Goal: Task Accomplishment & Management: Complete application form

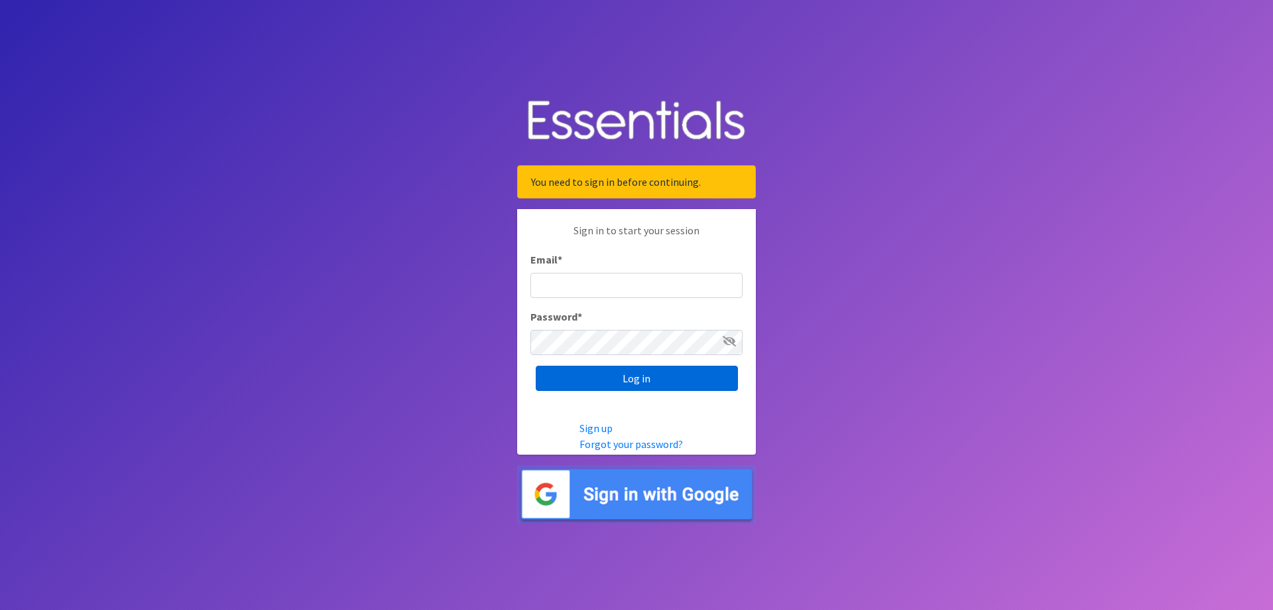
type input "[EMAIL_ADDRESS][DOMAIN_NAME]"
click at [639, 377] on input "Log in" at bounding box center [637, 377] width 202 height 25
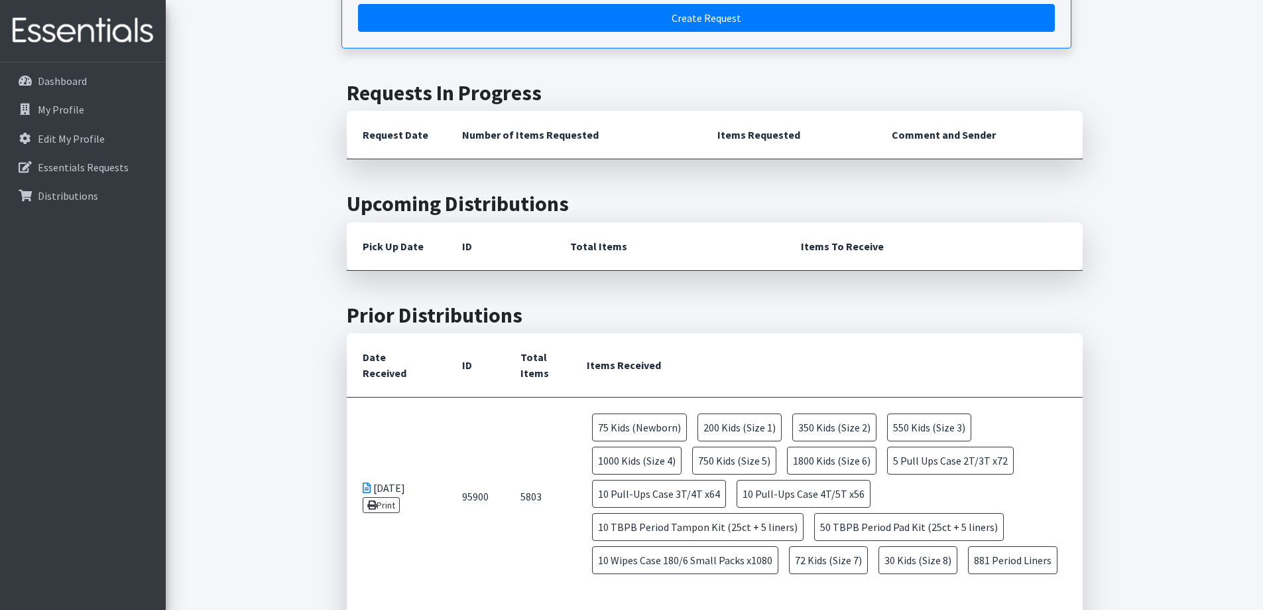
scroll to position [265, 0]
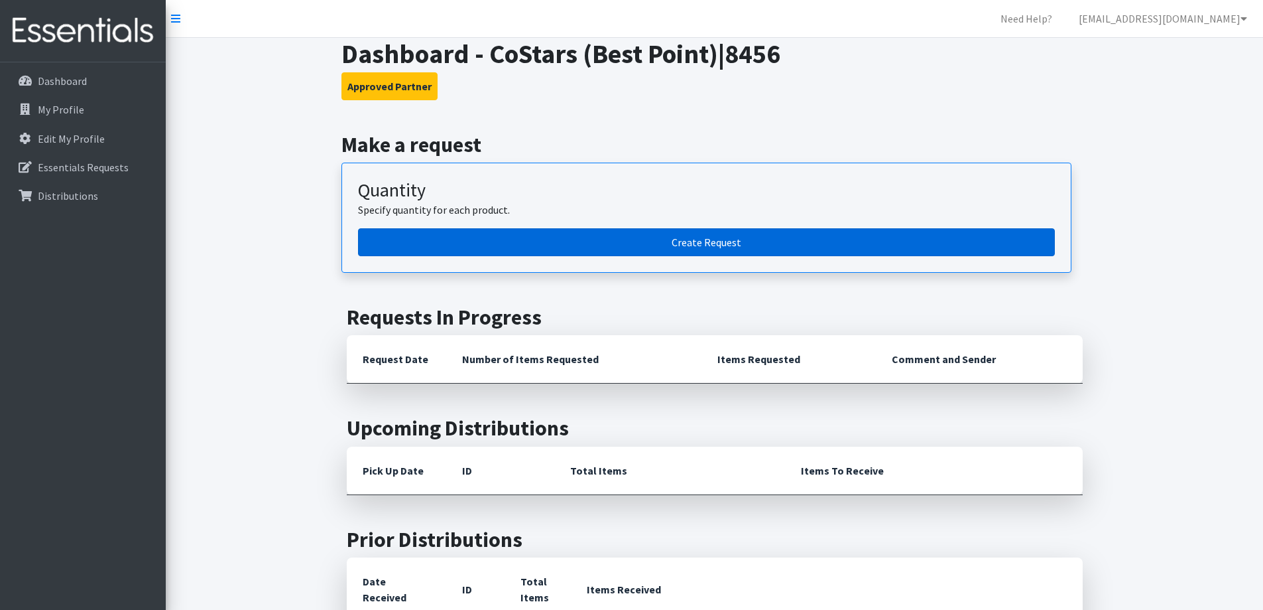
click at [698, 237] on link "Create Request" at bounding box center [706, 242] width 697 height 28
